Goal: Navigation & Orientation: Find specific page/section

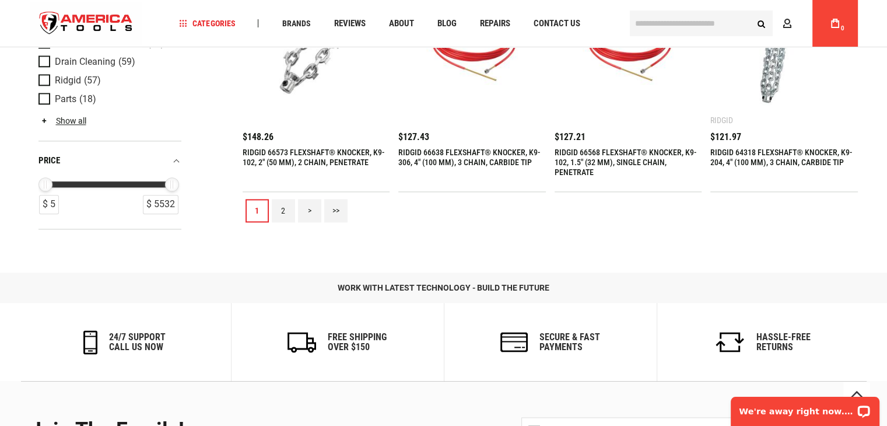
scroll to position [1400, 0]
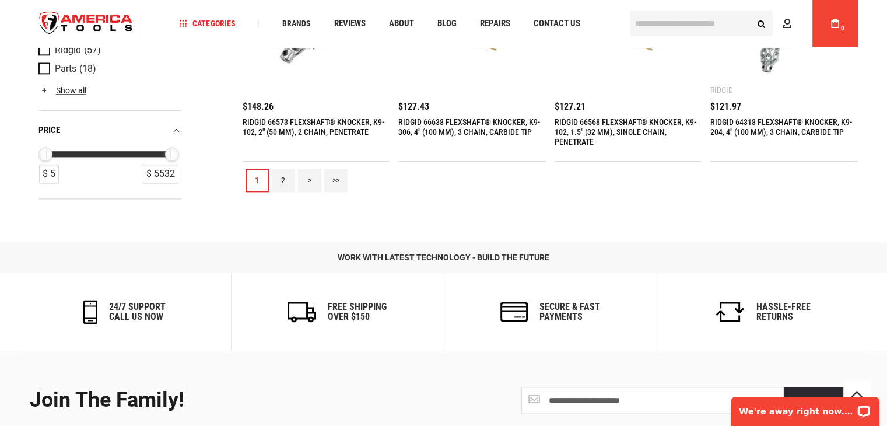
click at [287, 178] on link "2" at bounding box center [283, 180] width 23 height 23
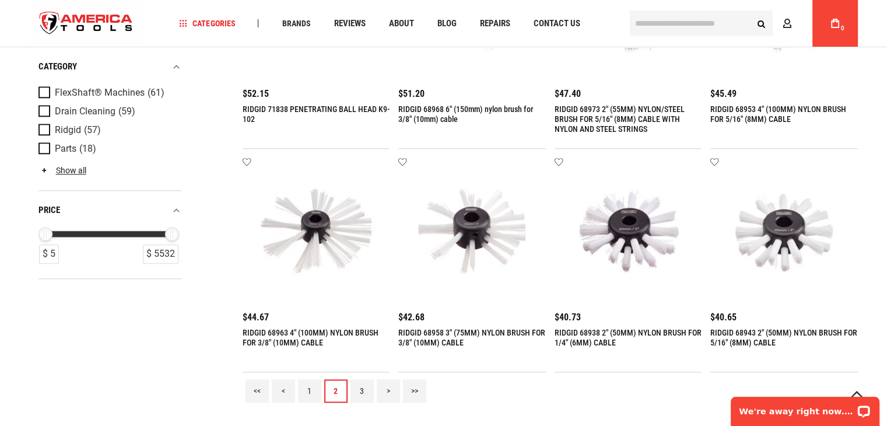
scroll to position [1225, 0]
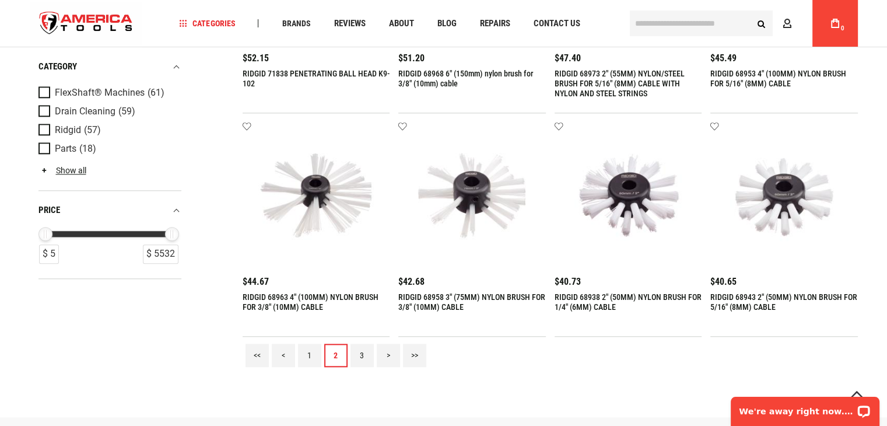
click at [357, 355] on link "3" at bounding box center [361, 354] width 23 height 23
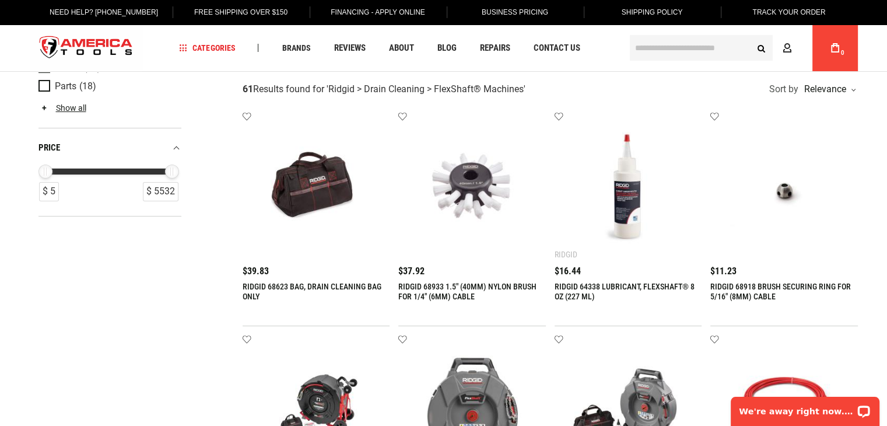
scroll to position [0, 0]
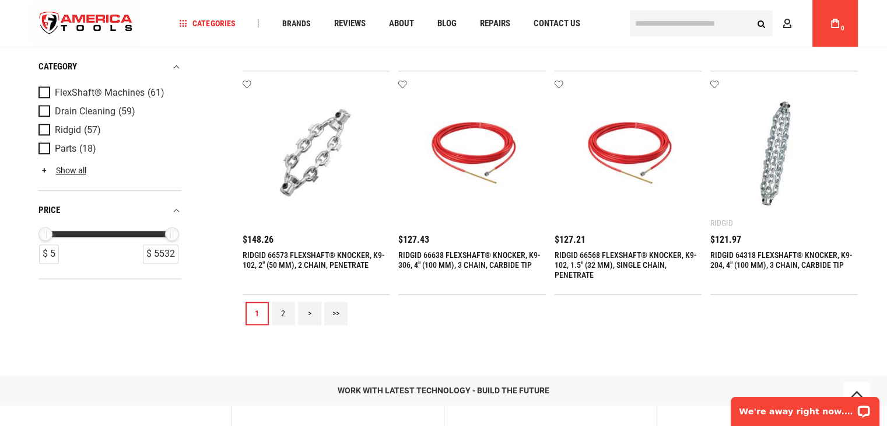
scroll to position [1283, 0]
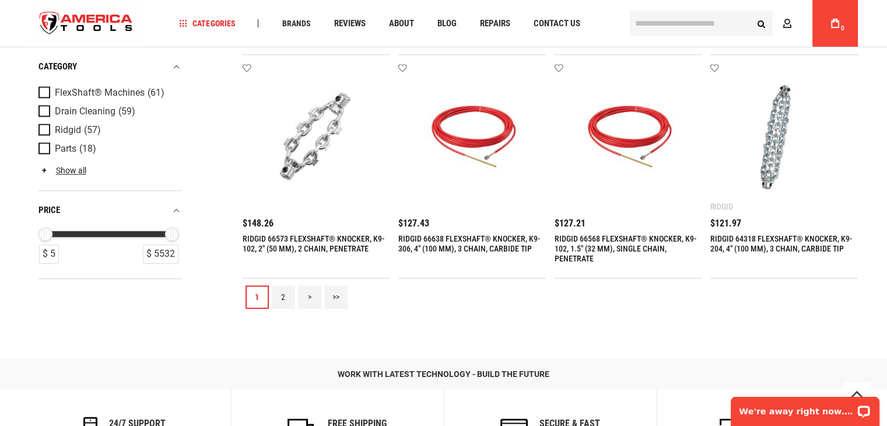
click at [284, 290] on link "2" at bounding box center [283, 296] width 23 height 23
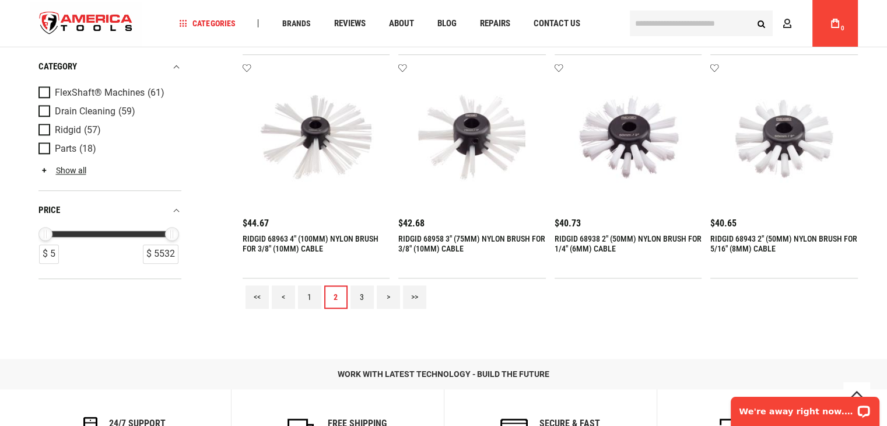
click at [369, 294] on link "3" at bounding box center [361, 296] width 23 height 23
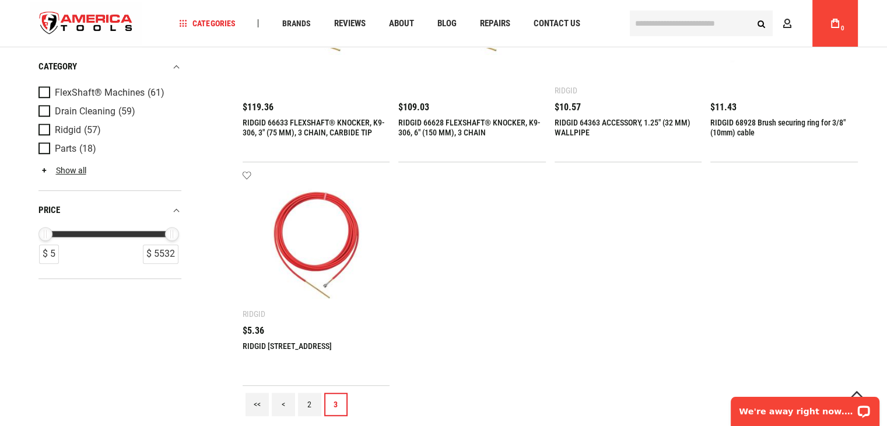
scroll to position [875, 0]
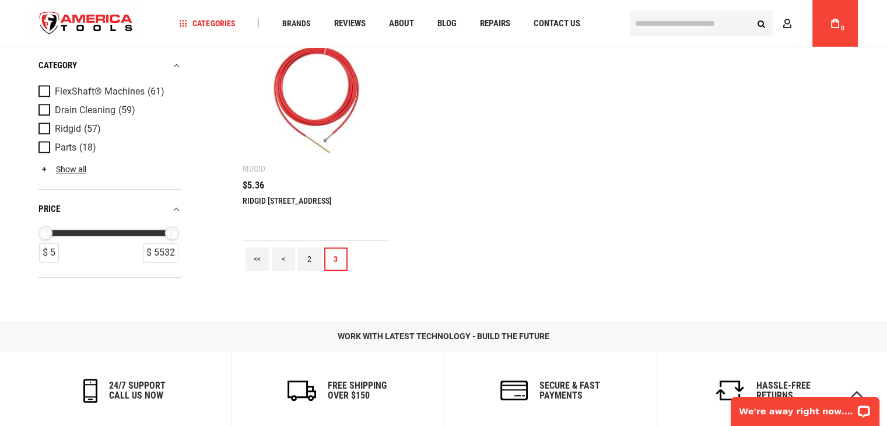
click at [303, 261] on link "2" at bounding box center [309, 258] width 23 height 23
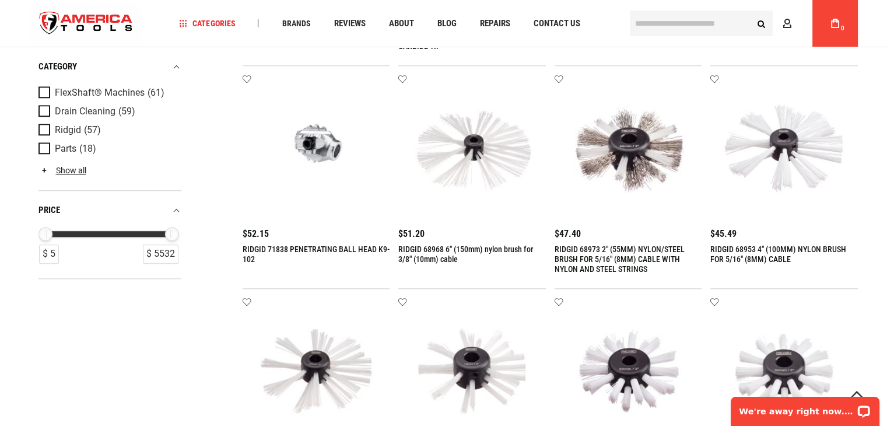
scroll to position [1050, 0]
